Goal: Task Accomplishment & Management: Complete application form

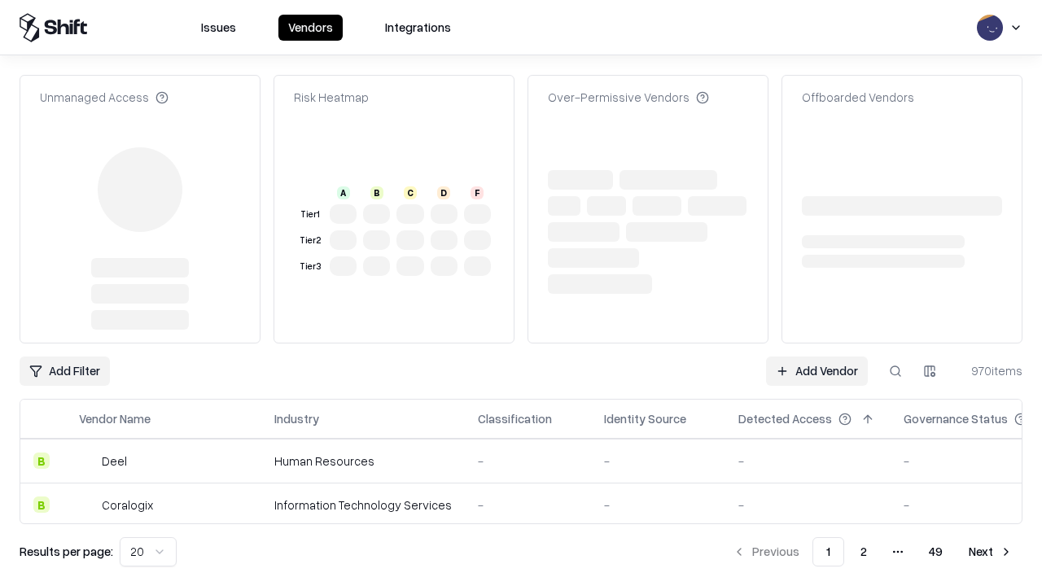
click at [817, 357] on link "Add Vendor" at bounding box center [817, 371] width 102 height 29
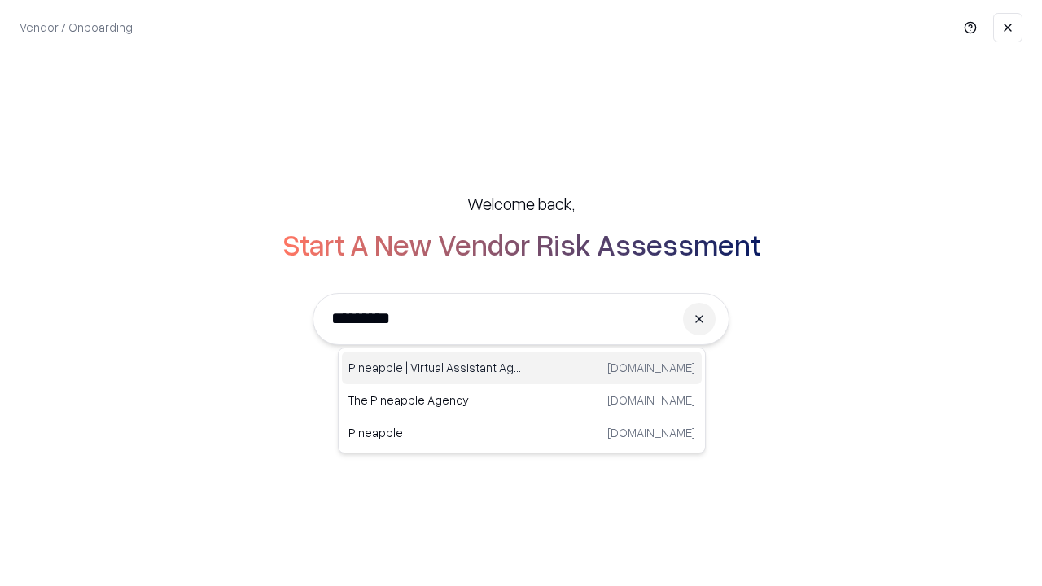
click at [522, 368] on div "Pineapple | Virtual Assistant Agency trypineapple.com" at bounding box center [522, 368] width 360 height 33
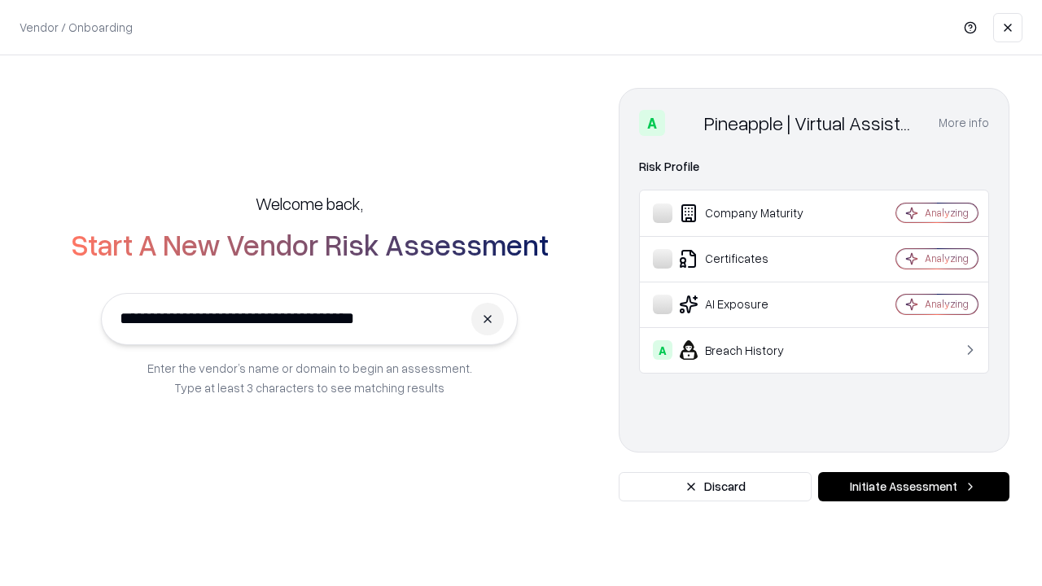
type input "**********"
click at [913, 487] on button "Initiate Assessment" at bounding box center [913, 486] width 191 height 29
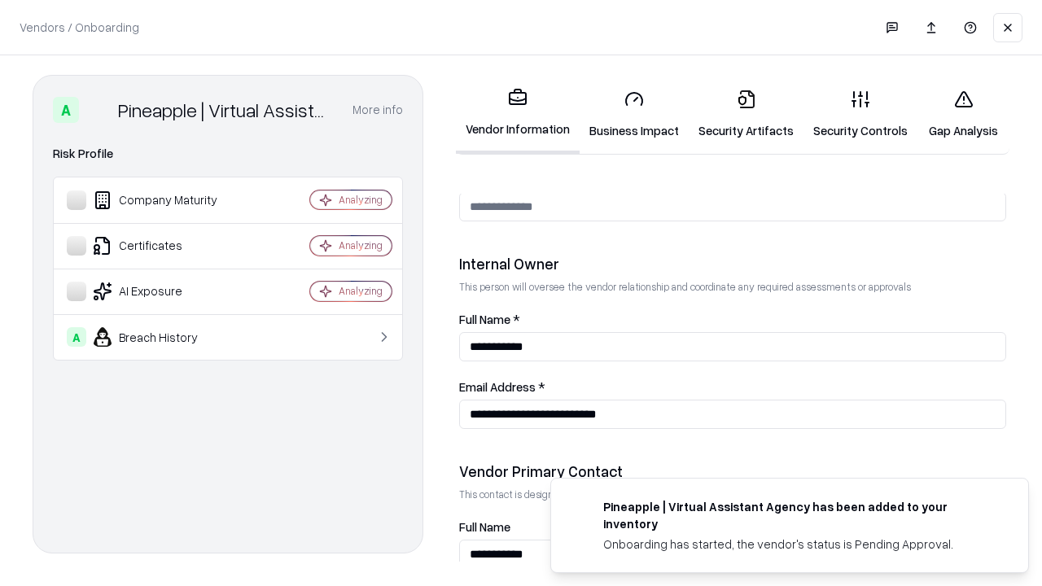
scroll to position [843, 0]
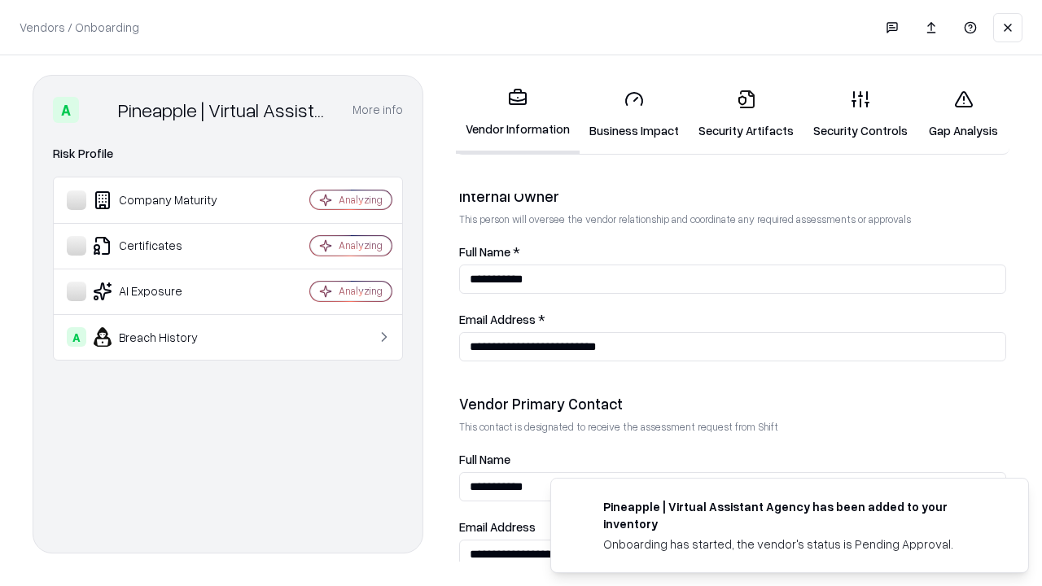
click at [634, 114] on link "Business Impact" at bounding box center [634, 115] width 109 height 76
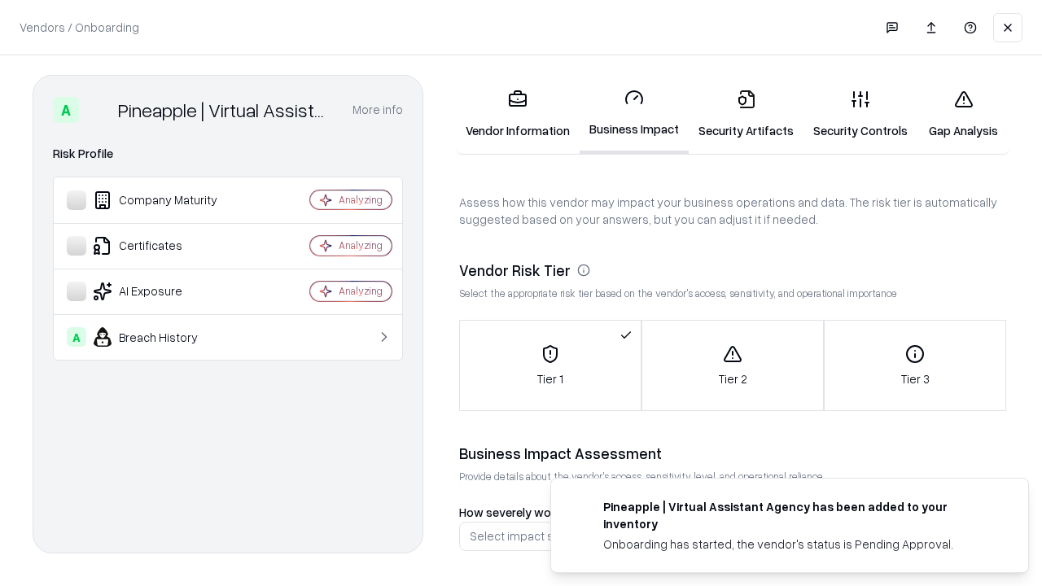
click at [746, 114] on link "Security Artifacts" at bounding box center [746, 115] width 115 height 76
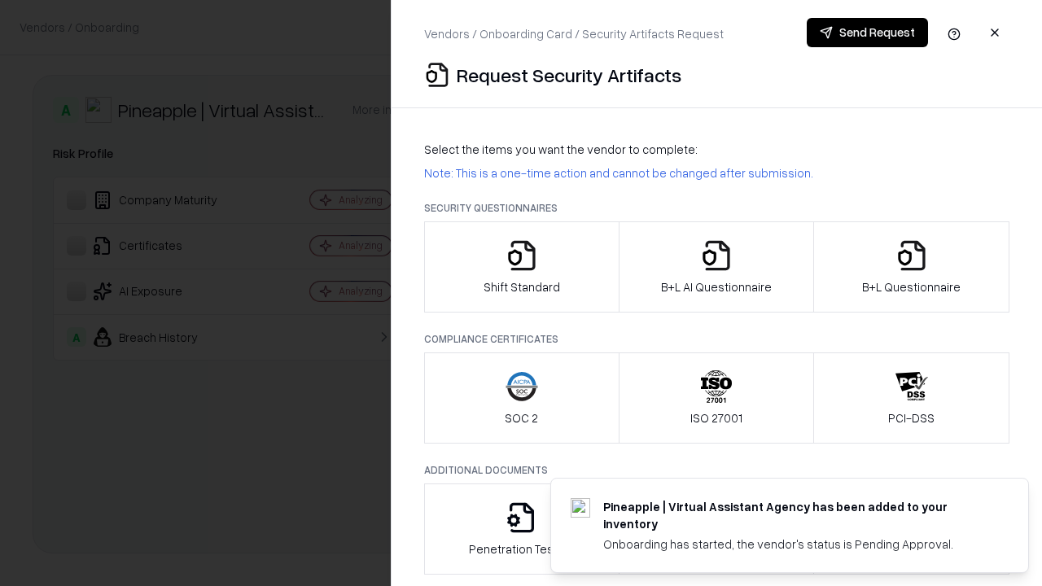
click at [521, 267] on icon "button" at bounding box center [522, 255] width 33 height 33
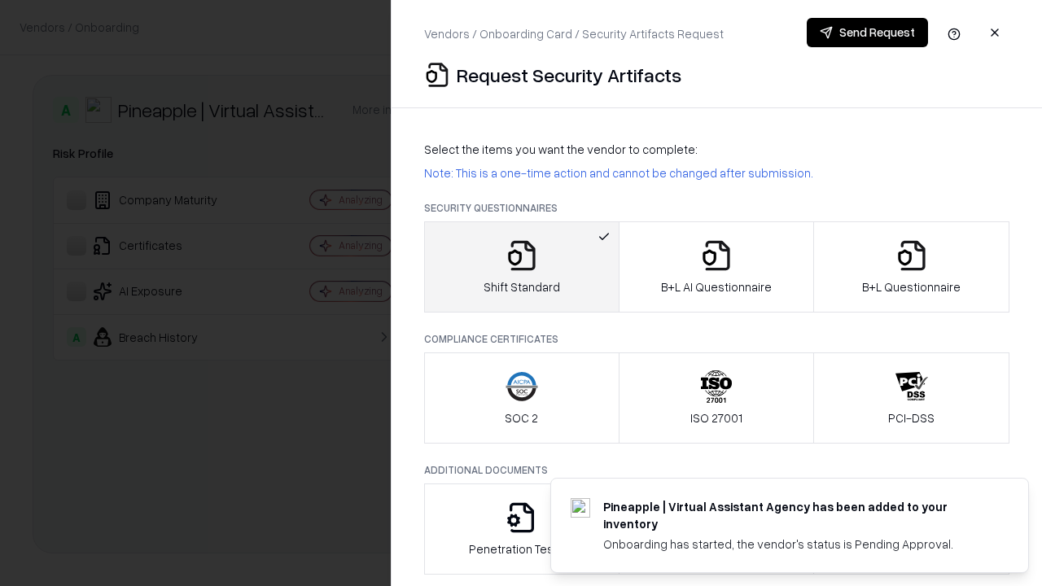
click at [867, 33] on button "Send Request" at bounding box center [867, 32] width 121 height 29
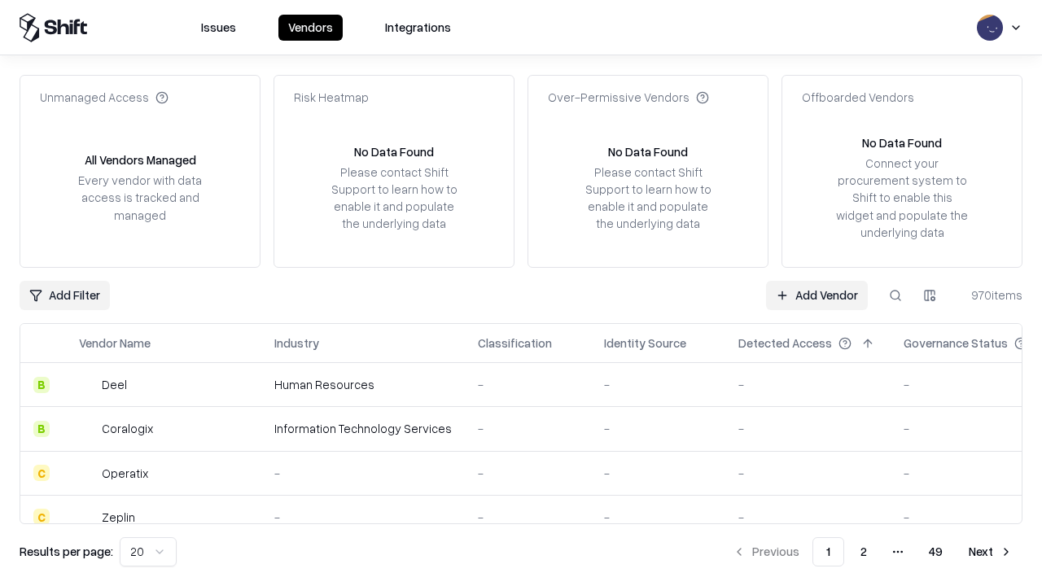
click at [896, 295] on button at bounding box center [895, 295] width 29 height 29
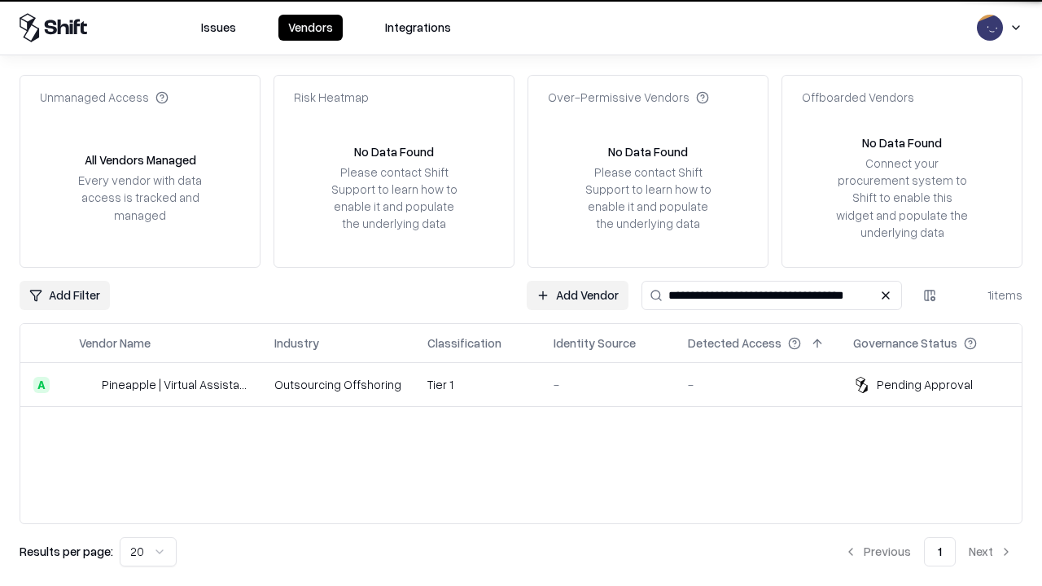
type input "**********"
click at [531, 384] on td "Tier 1" at bounding box center [477, 385] width 126 height 44
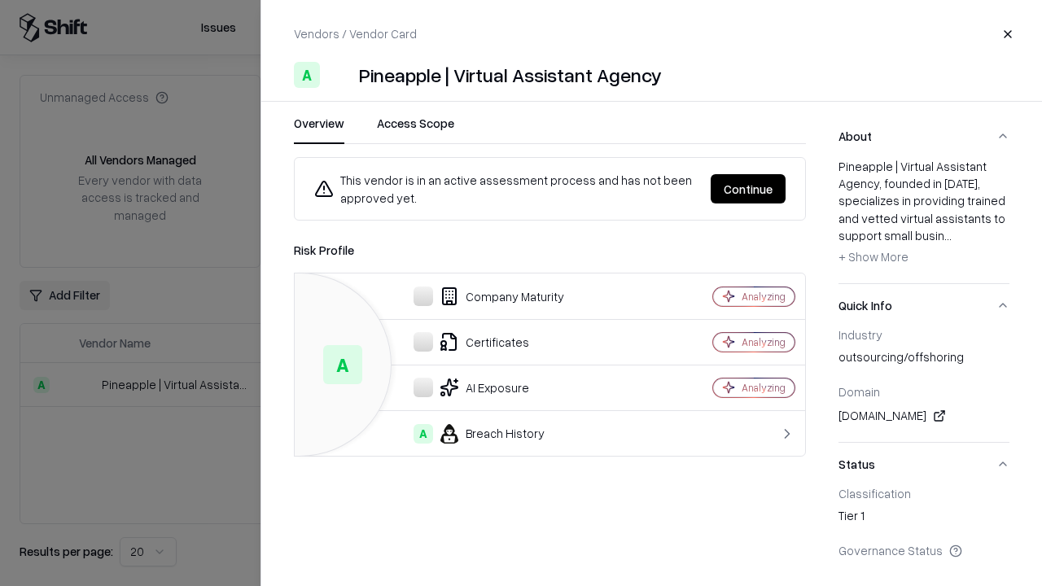
click at [748, 189] on button "Continue" at bounding box center [748, 188] width 75 height 29
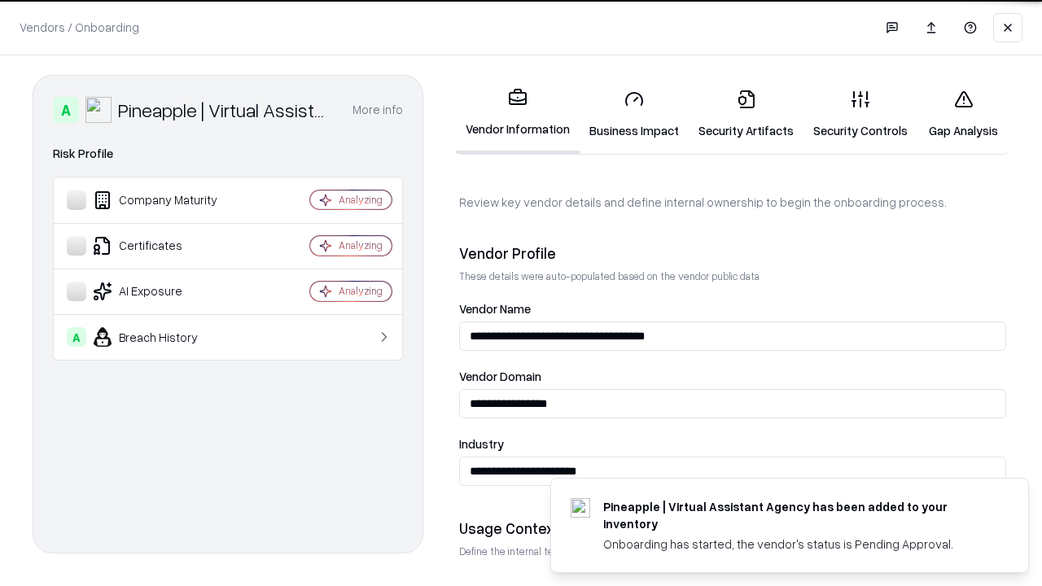
click at [746, 114] on link "Security Artifacts" at bounding box center [746, 115] width 115 height 76
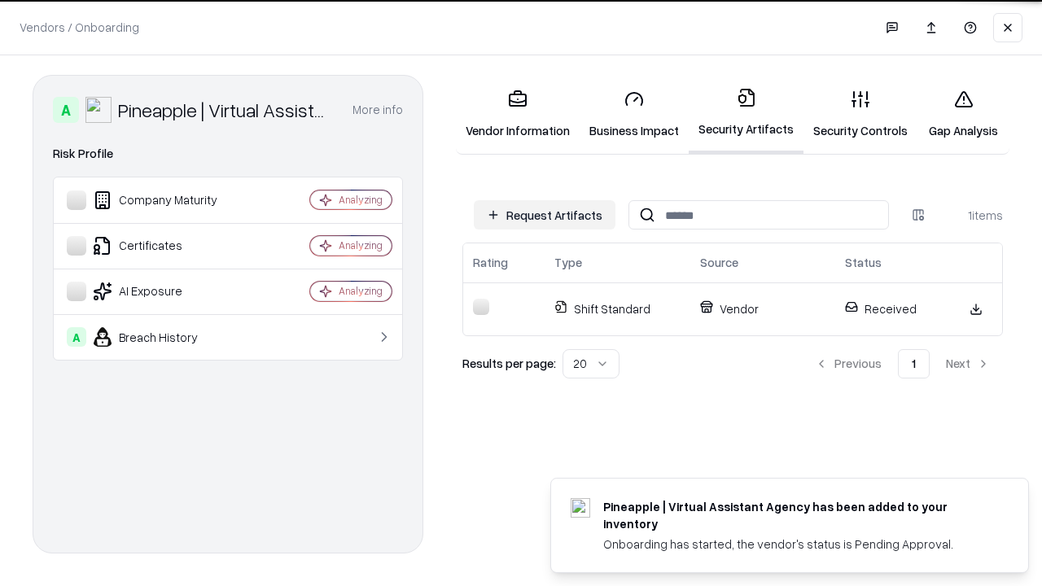
click at [860, 114] on link "Security Controls" at bounding box center [861, 115] width 114 height 76
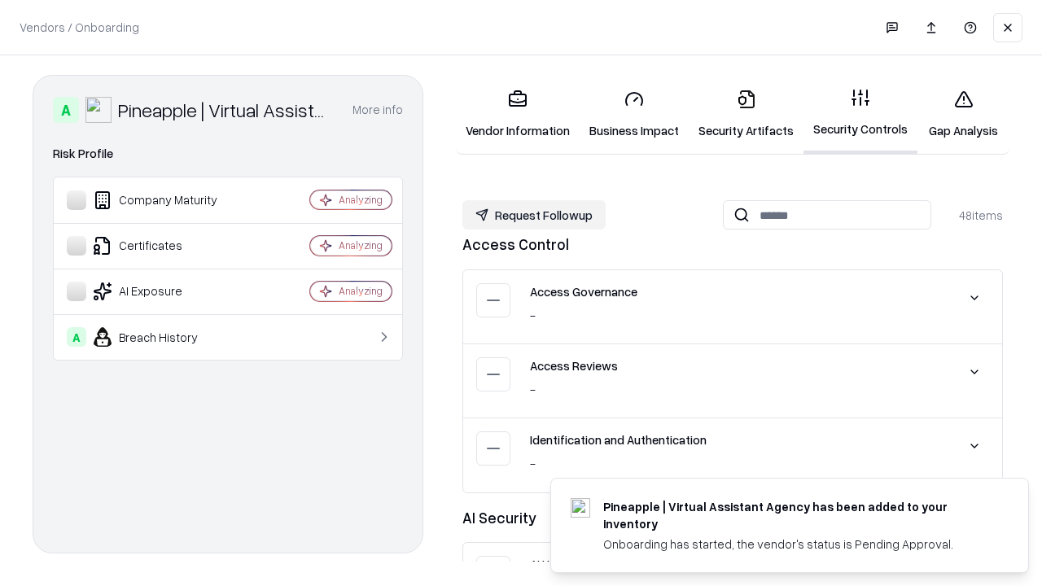
click at [534, 215] on button "Request Followup" at bounding box center [533, 214] width 143 height 29
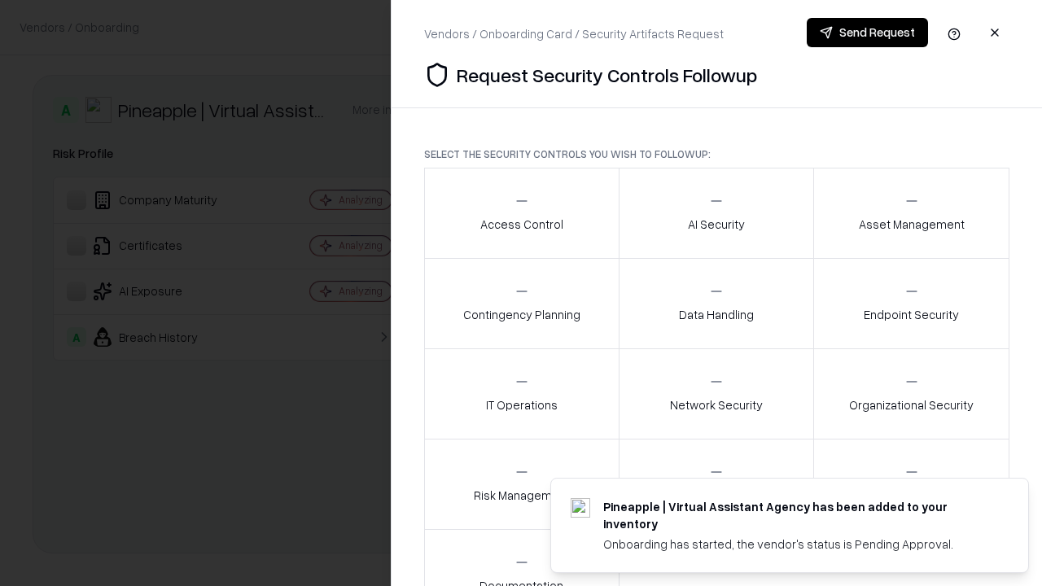
click at [521, 213] on div "Access Control" at bounding box center [521, 213] width 83 height 40
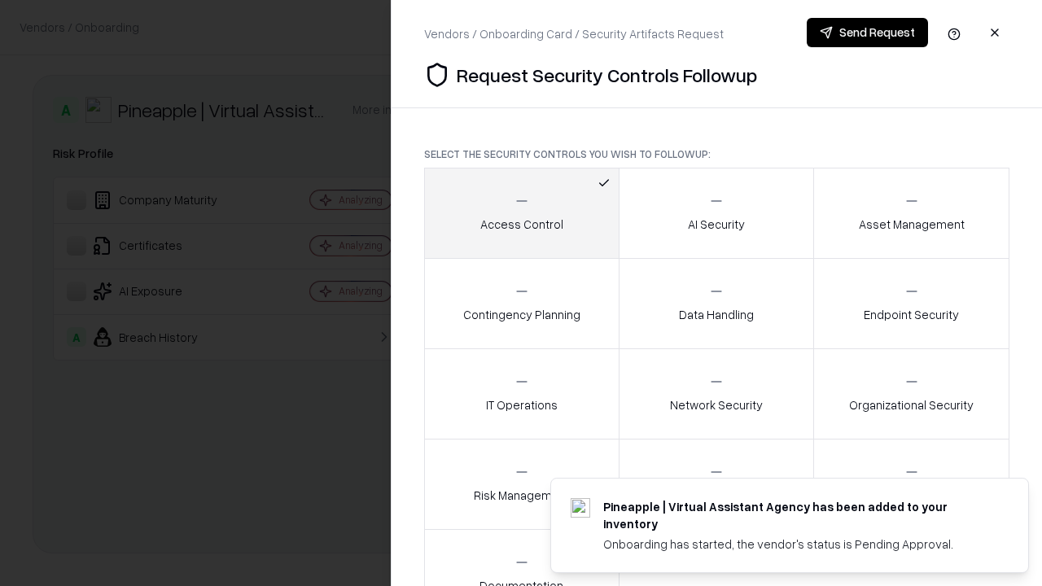
click at [867, 33] on button "Send Request" at bounding box center [867, 32] width 121 height 29
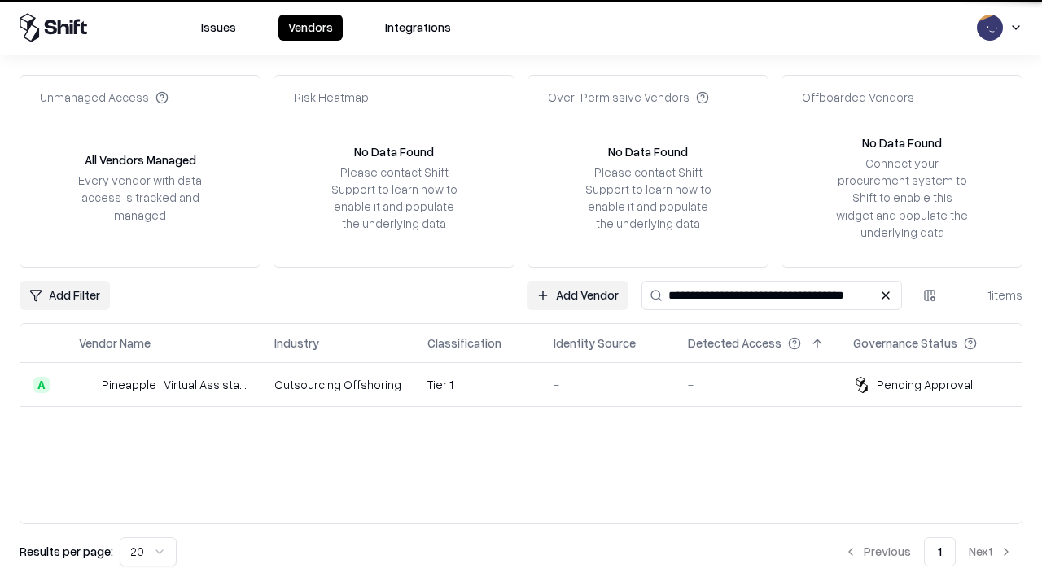
type input "**********"
click at [531, 384] on td "Tier 1" at bounding box center [477, 385] width 126 height 44
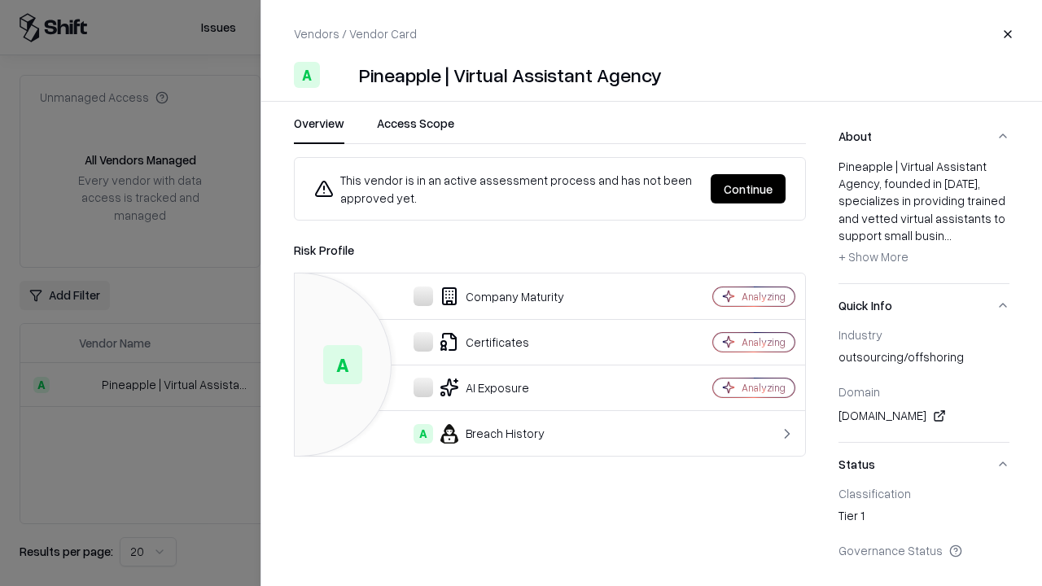
click at [756, 189] on button "Continue" at bounding box center [748, 188] width 75 height 29
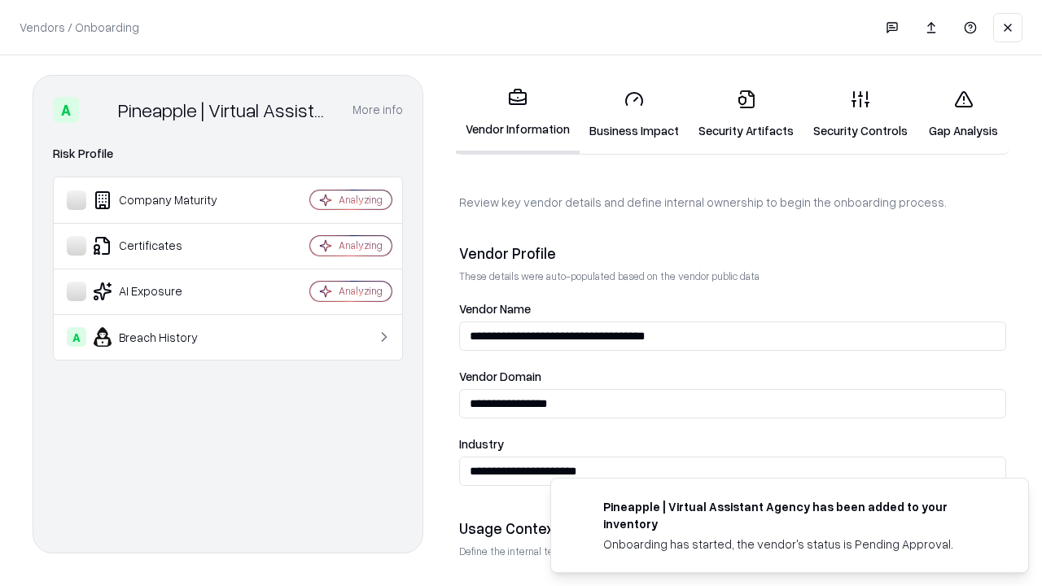
click at [963, 114] on link "Gap Analysis" at bounding box center [963, 115] width 92 height 76
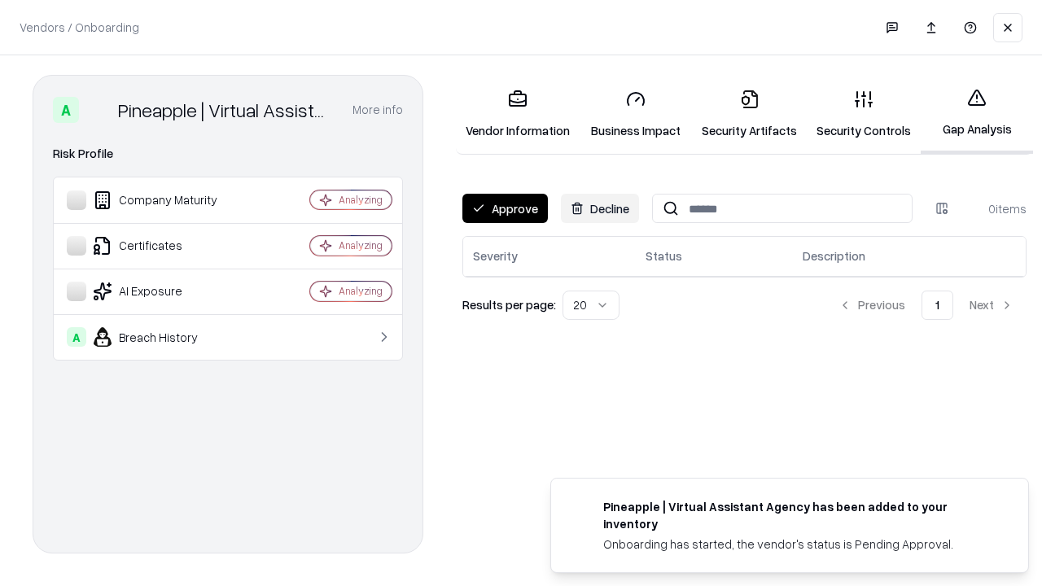
click at [505, 208] on button "Approve" at bounding box center [504, 208] width 85 height 29
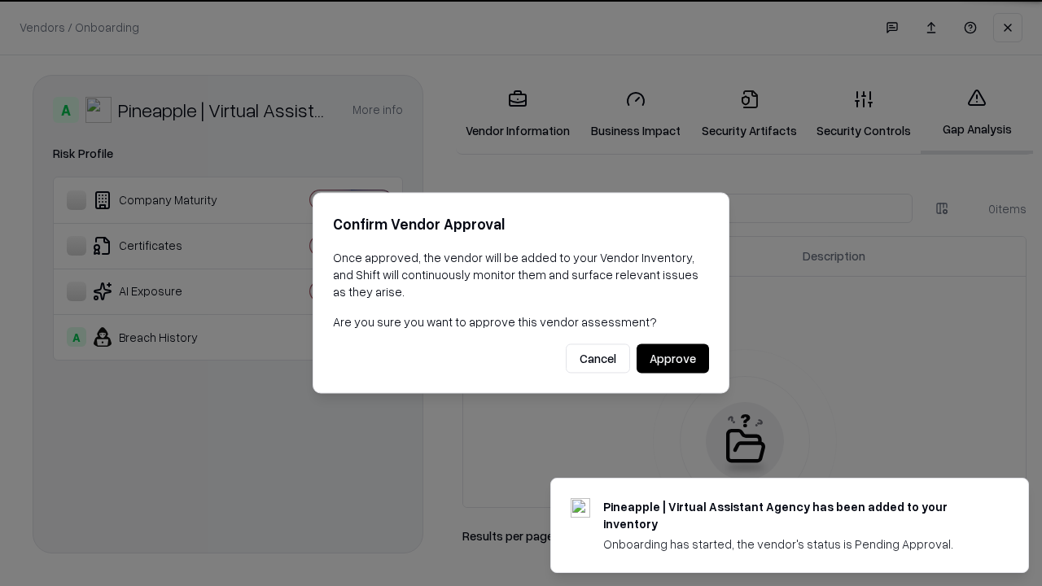
click at [672, 358] on button "Approve" at bounding box center [673, 358] width 72 height 29
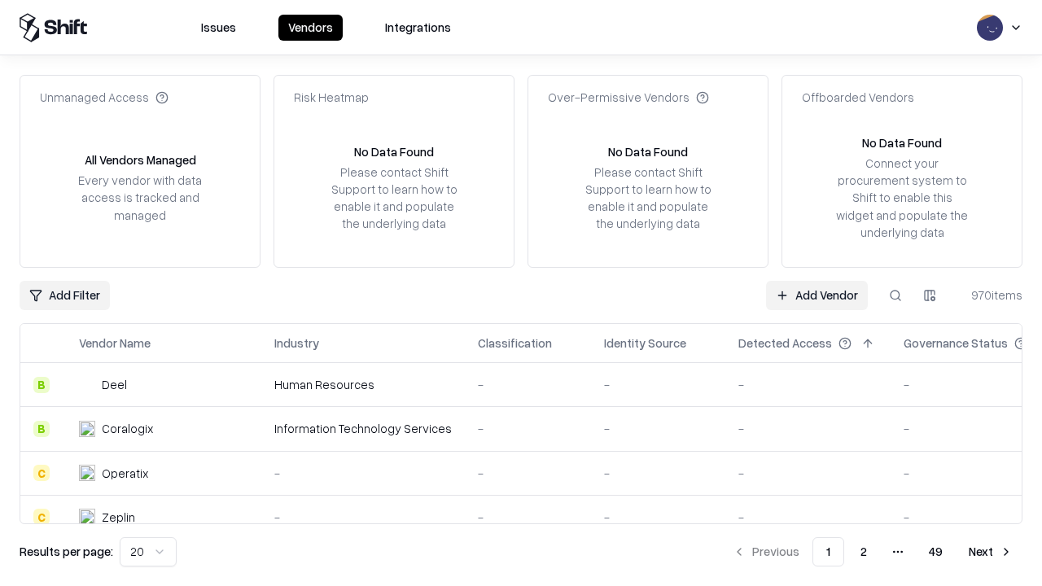
type input "**********"
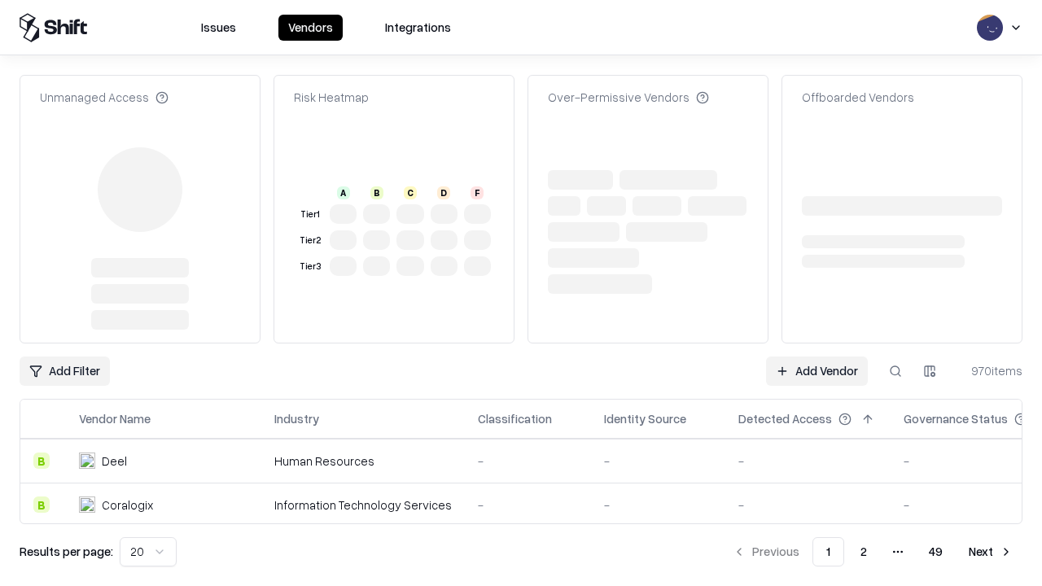
click at [817, 357] on link "Add Vendor" at bounding box center [817, 371] width 102 height 29
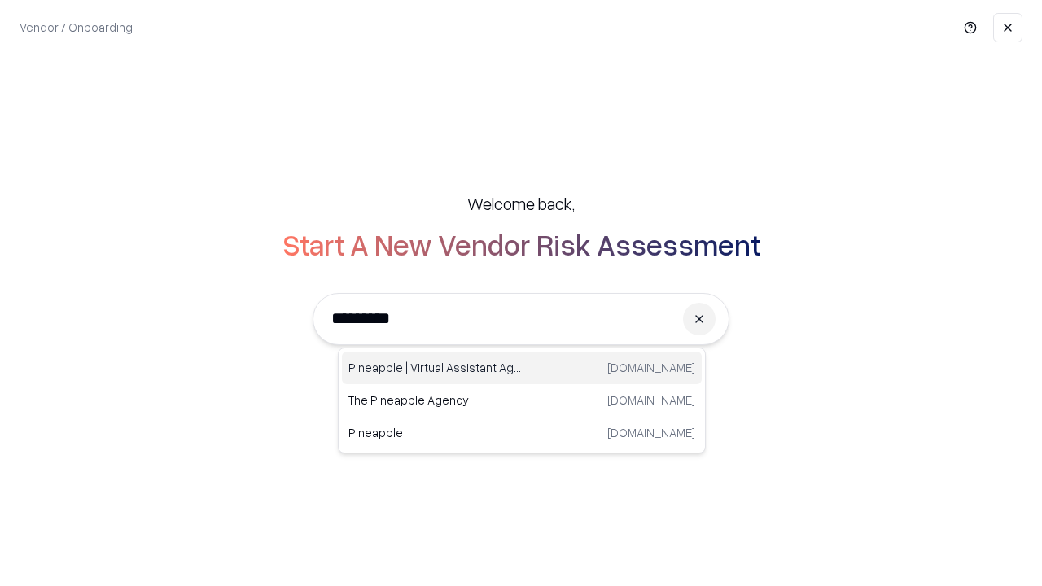
click at [522, 368] on div "Pineapple | Virtual Assistant Agency [DOMAIN_NAME]" at bounding box center [522, 368] width 360 height 33
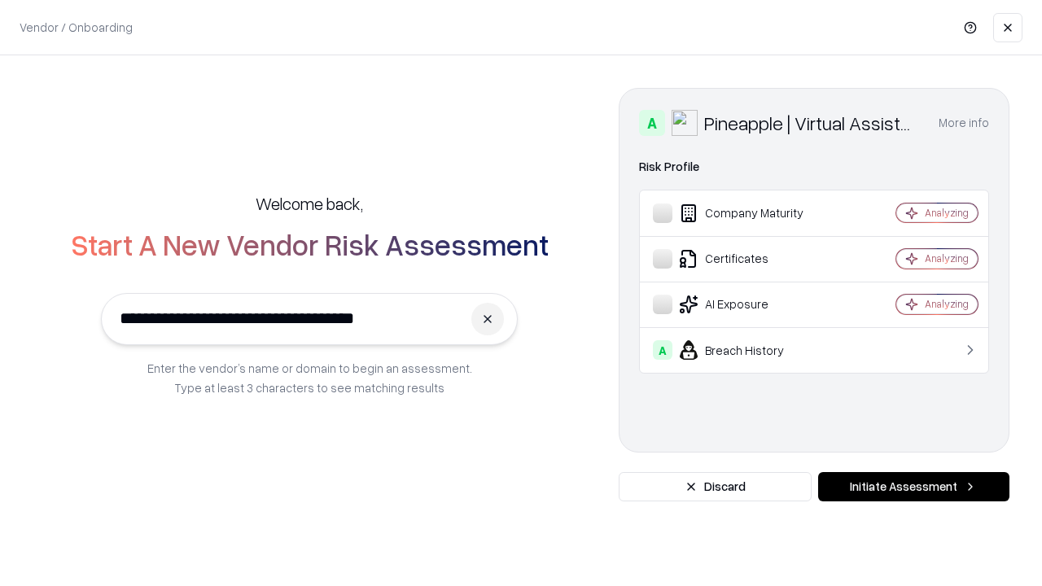
type input "**********"
click at [913, 487] on button "Initiate Assessment" at bounding box center [913, 486] width 191 height 29
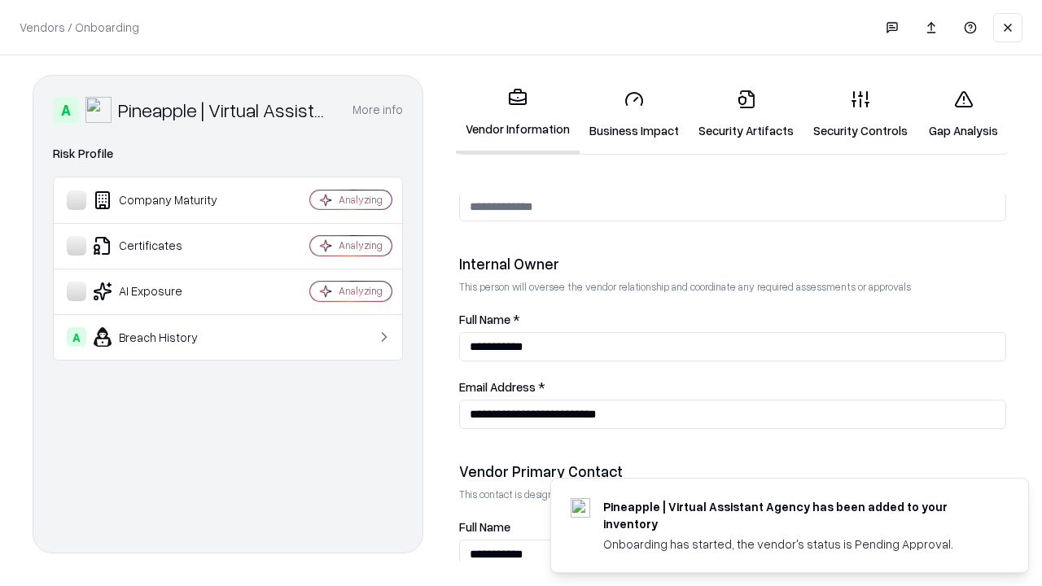
scroll to position [843, 0]
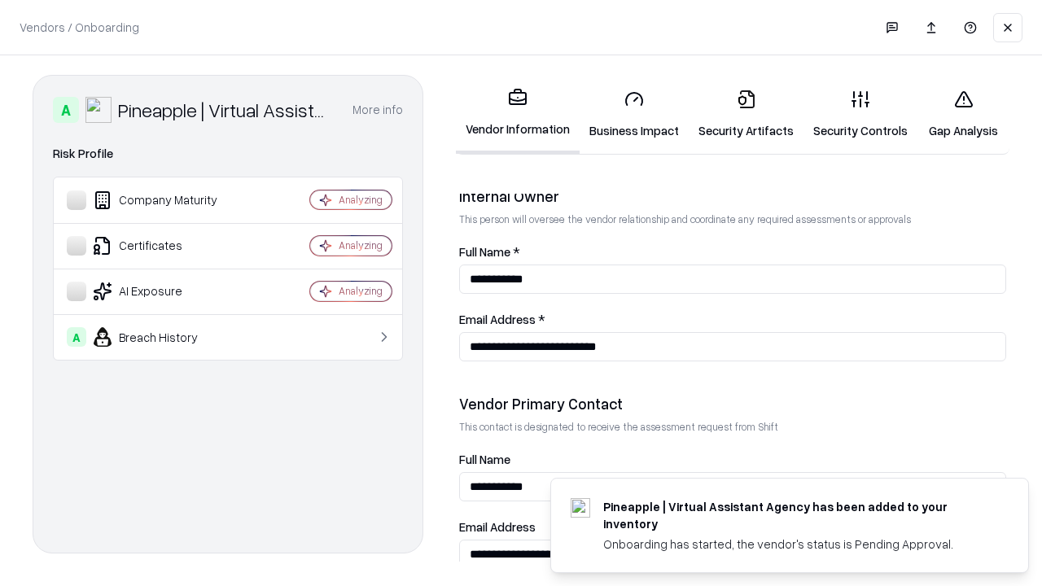
click at [963, 114] on link "Gap Analysis" at bounding box center [963, 115] width 92 height 76
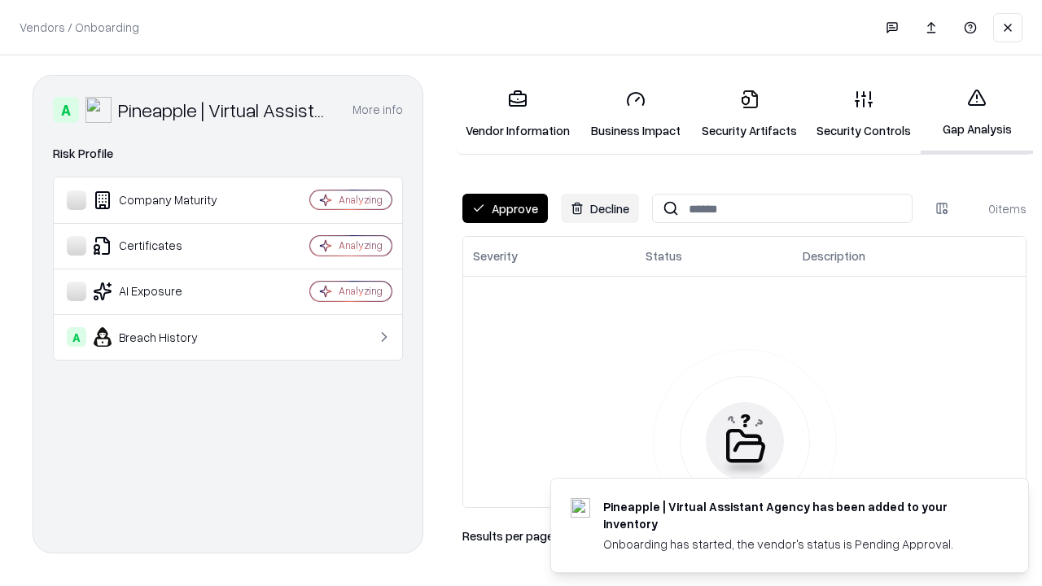
click at [505, 208] on button "Approve" at bounding box center [504, 208] width 85 height 29
